Goal: Navigation & Orientation: Find specific page/section

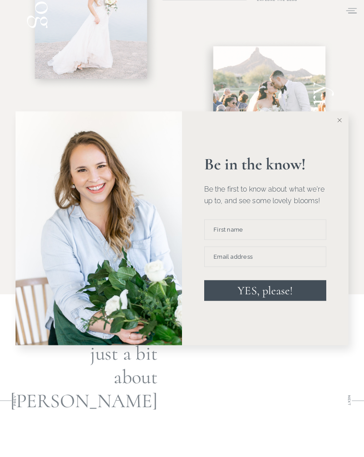
scroll to position [296, 0]
click at [339, 124] on button at bounding box center [340, 121] width 18 height 18
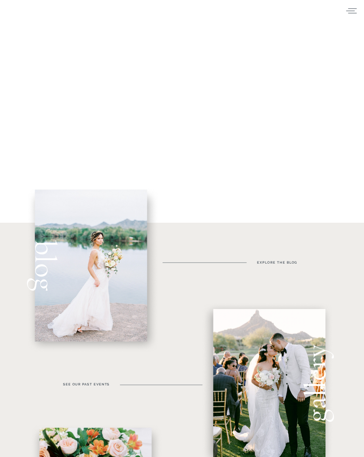
scroll to position [0, 0]
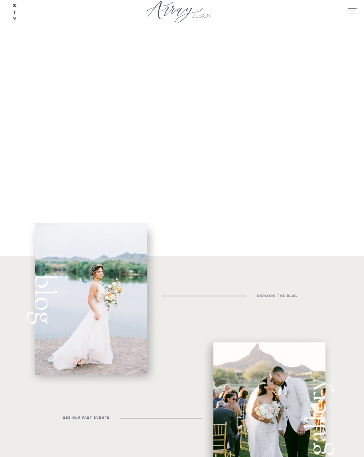
click at [354, 10] on icon at bounding box center [352, 10] width 12 height 9
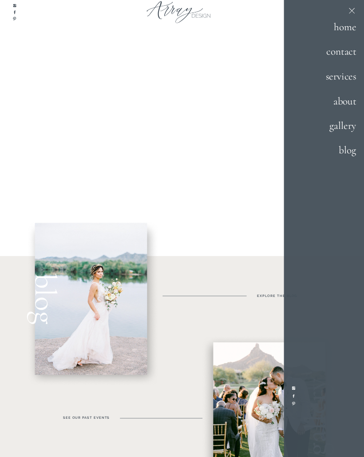
click at [348, 128] on h2 "gallery" at bounding box center [336, 126] width 42 height 16
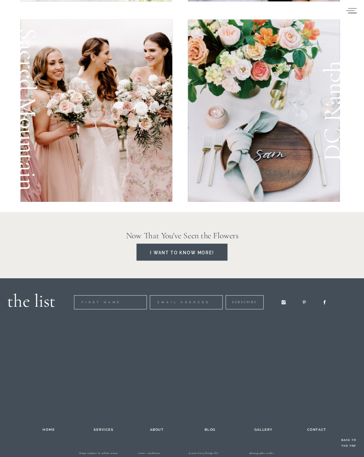
scroll to position [1027, 0]
click at [51, 80] on div at bounding box center [96, 110] width 152 height 182
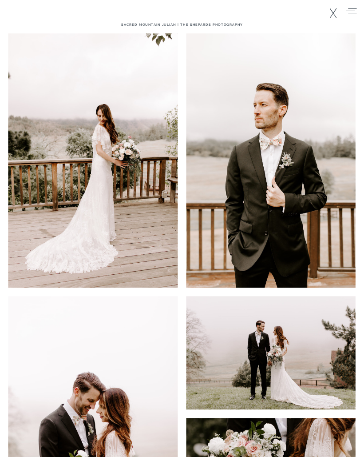
scroll to position [1239, 0]
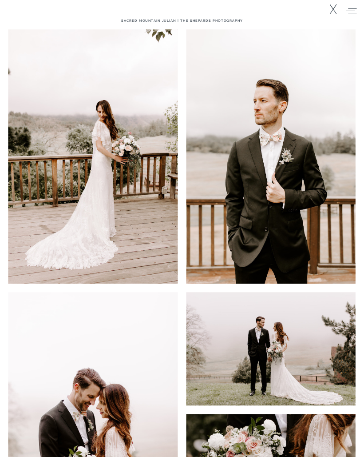
click at [305, 173] on img at bounding box center [271, 157] width 170 height 254
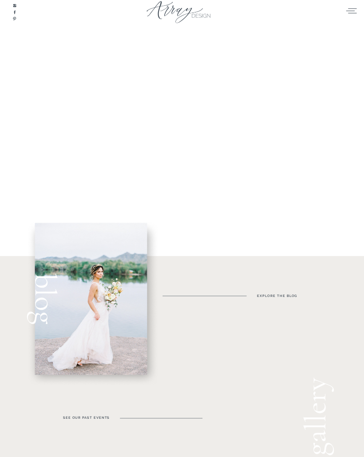
click at [357, 10] on icon at bounding box center [352, 10] width 12 height 9
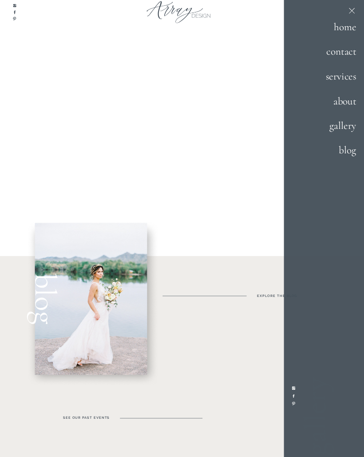
click at [343, 128] on h2 "gallery" at bounding box center [336, 126] width 42 height 16
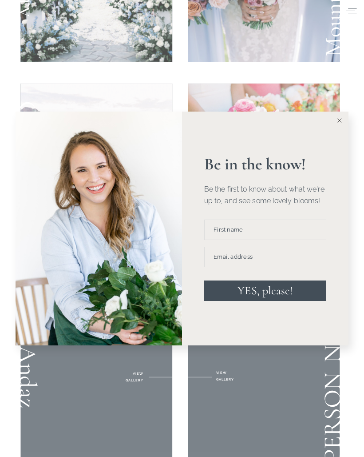
scroll to position [360, 0]
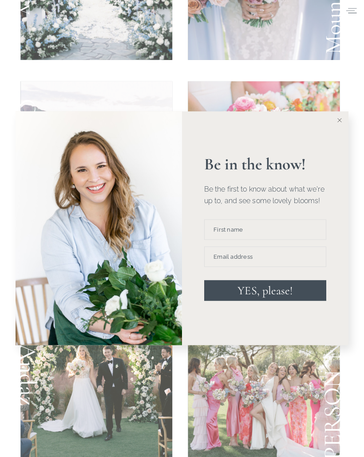
click at [344, 125] on button at bounding box center [340, 121] width 18 height 18
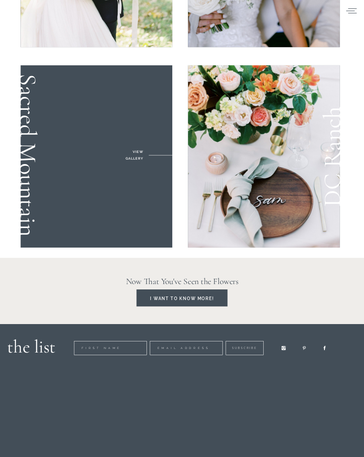
scroll to position [982, 0]
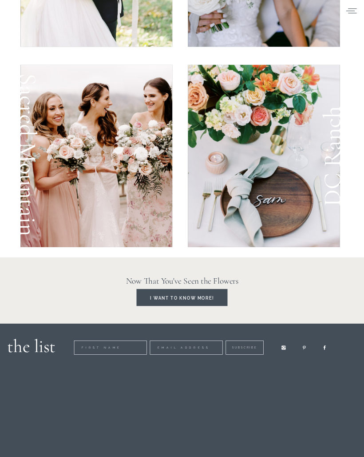
click at [57, 115] on div at bounding box center [96, 155] width 152 height 182
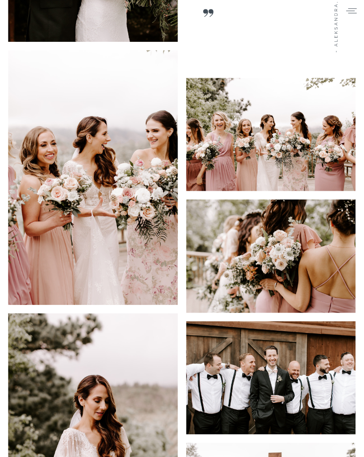
scroll to position [2020, 0]
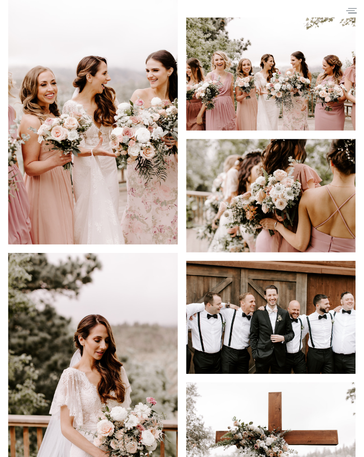
click at [44, 128] on img at bounding box center [93, 118] width 170 height 254
